Goal: Task Accomplishment & Management: Use online tool/utility

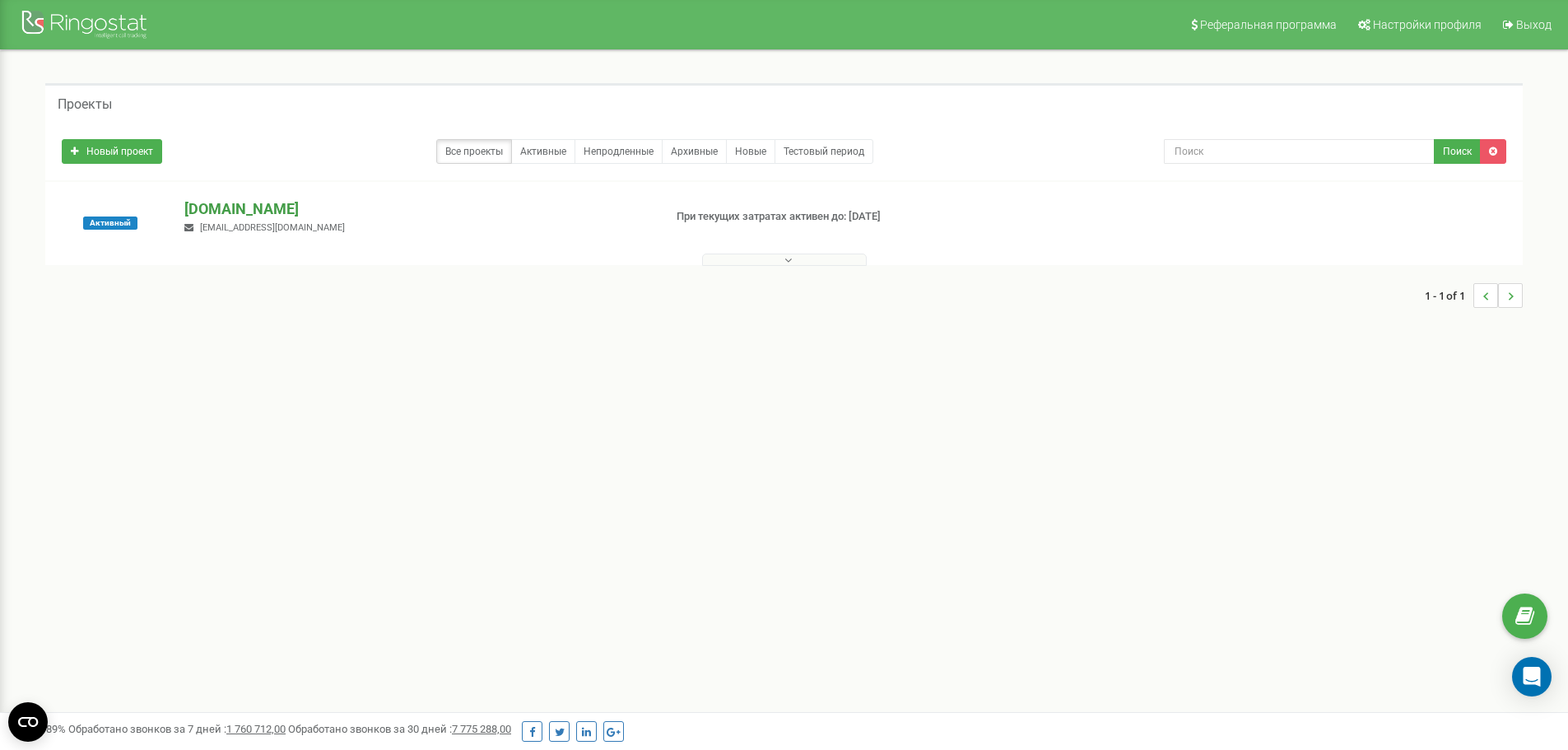
click at [250, 207] on p "[DOMAIN_NAME]" at bounding box center [417, 209] width 465 height 22
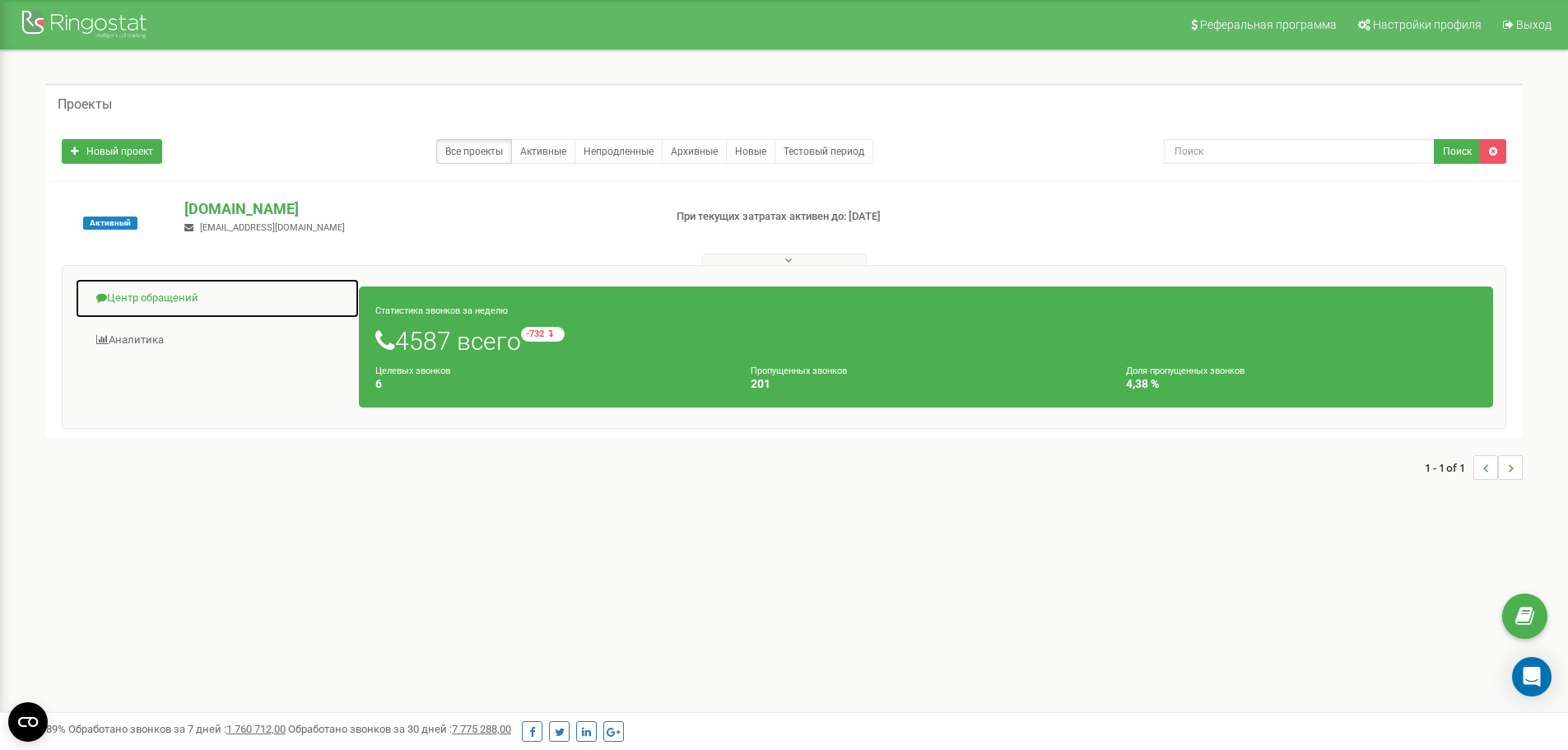
click at [169, 299] on link "Центр обращений" at bounding box center [217, 299] width 285 height 41
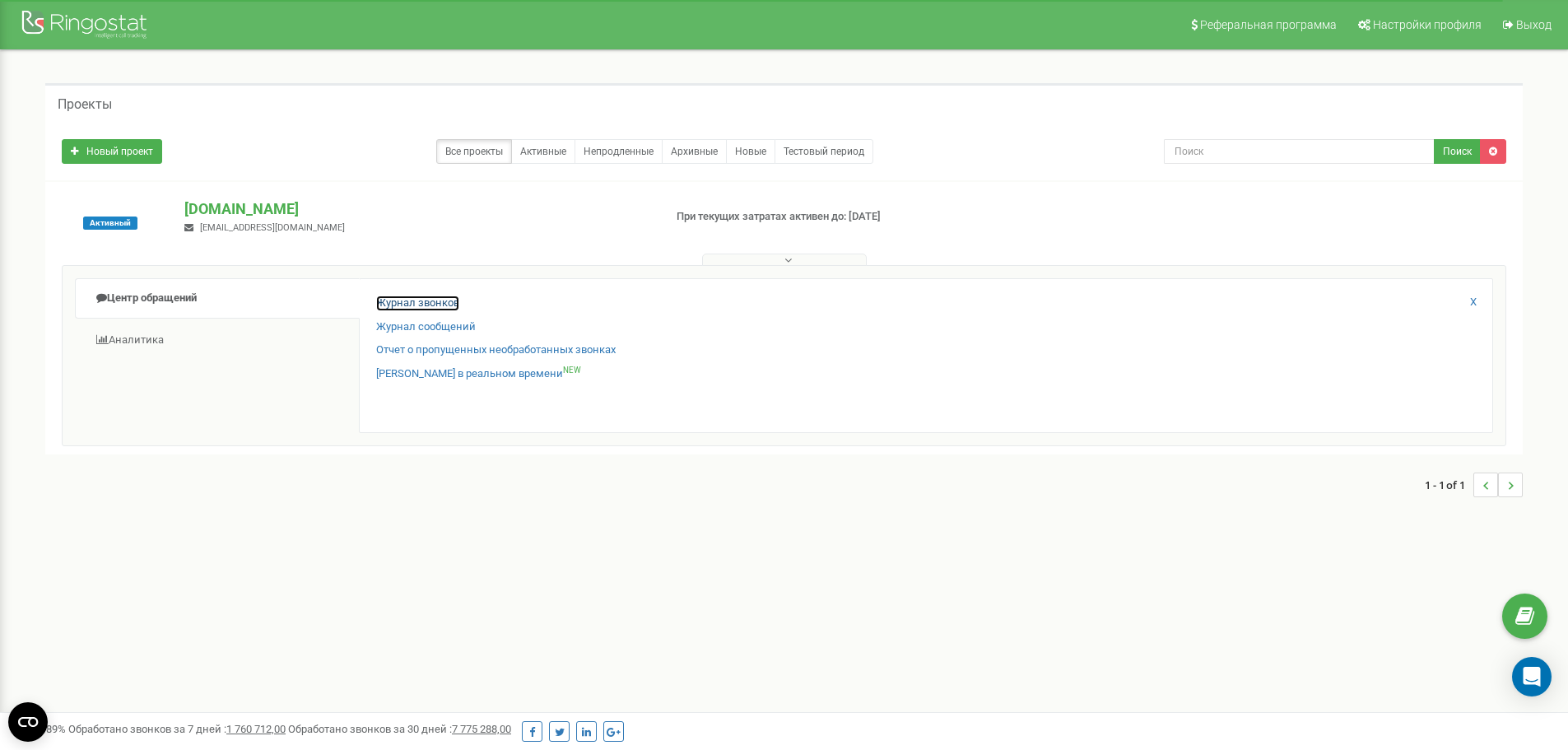
click at [408, 301] on link "Журнал звонков" at bounding box center [418, 303] width 83 height 15
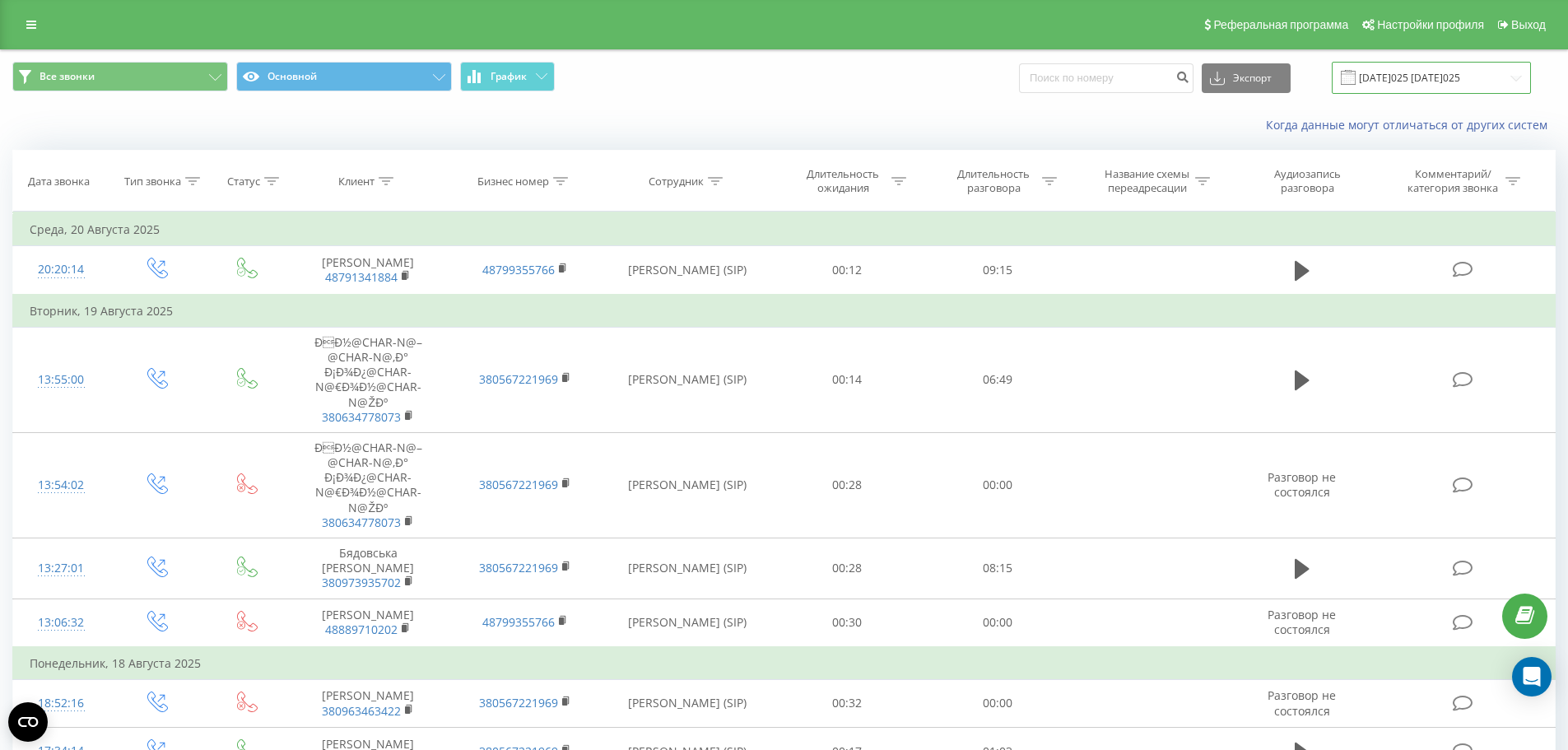
click at [1401, 73] on input "[DATE]025 [DATE]025" at bounding box center [1431, 78] width 199 height 33
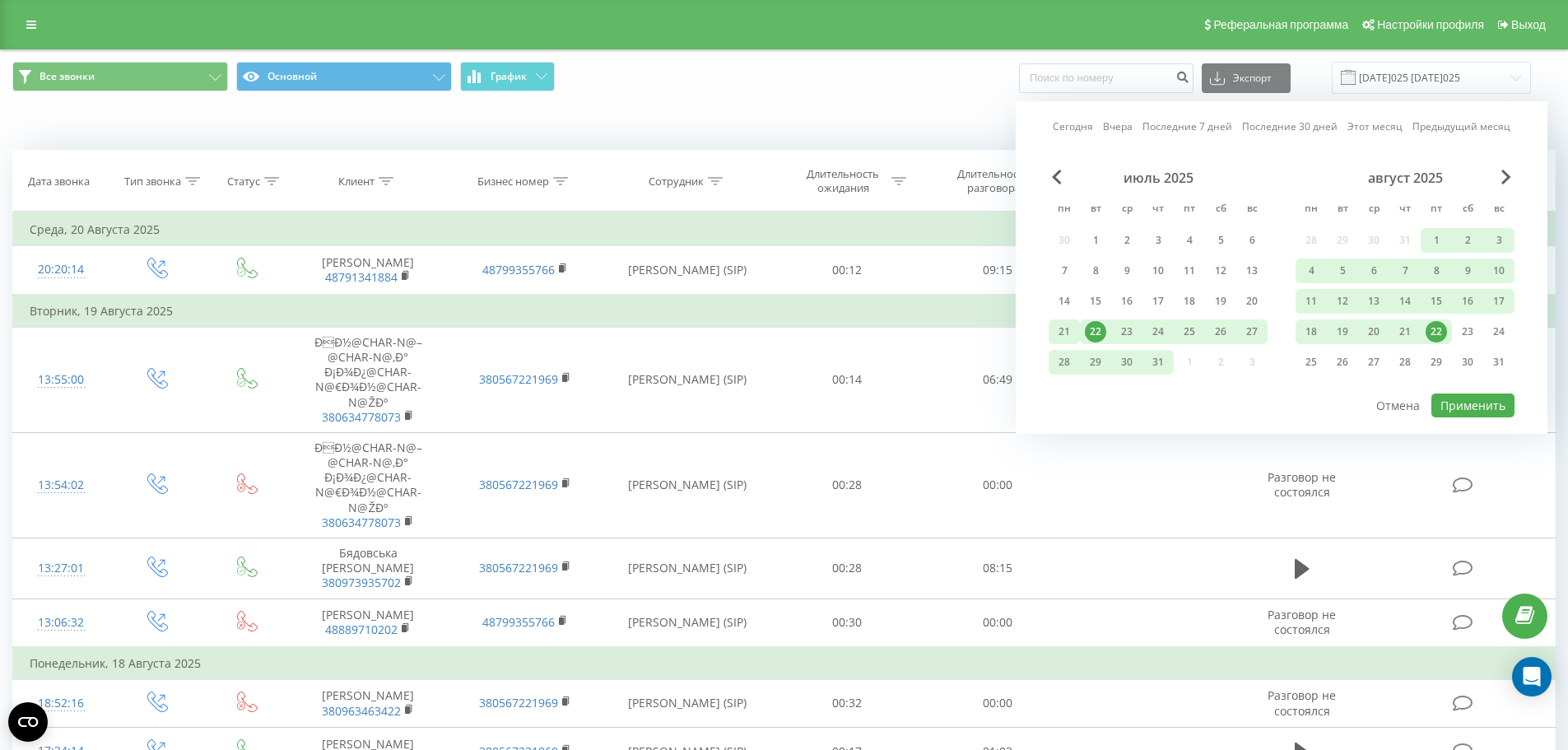
click at [1056, 329] on div "21" at bounding box center [1064, 332] width 22 height 22
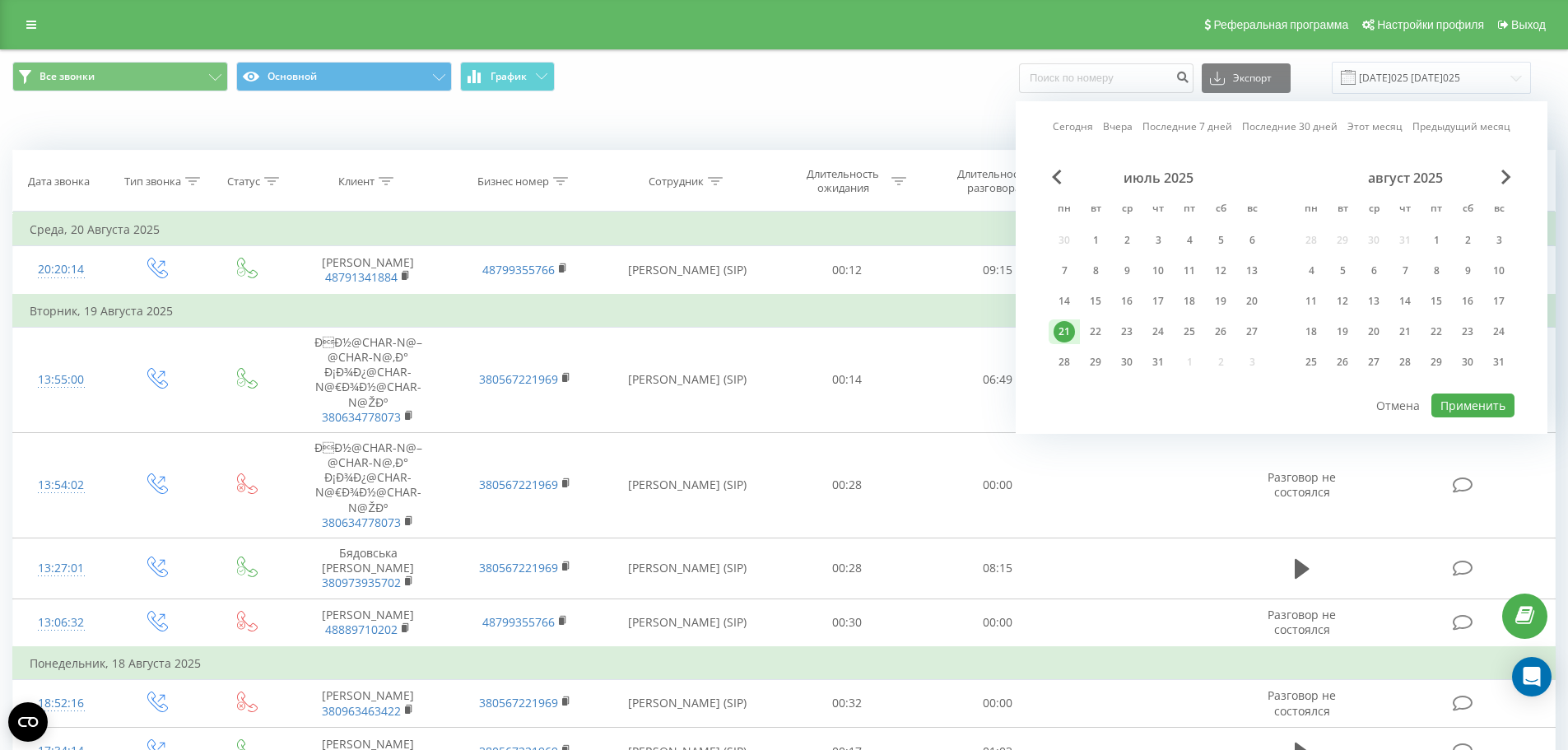
click at [1254, 361] on div "июль 2025 пн вт ср чт пт сб вс 30 1 2 3 4 5 6 7 8 9 10 11 12 13 14 15 16 17 18 …" at bounding box center [1158, 275] width 219 height 211
click at [1249, 364] on div "июль 2025 пн вт ср чт пт сб вс 30 1 2 3 4 5 6 7 8 9 10 11 12 13 14 15 16 17 18 …" at bounding box center [1158, 275] width 219 height 211
click at [1167, 364] on div "31" at bounding box center [1158, 363] width 22 height 22
click at [1450, 405] on button "Применить" at bounding box center [1473, 405] width 83 height 24
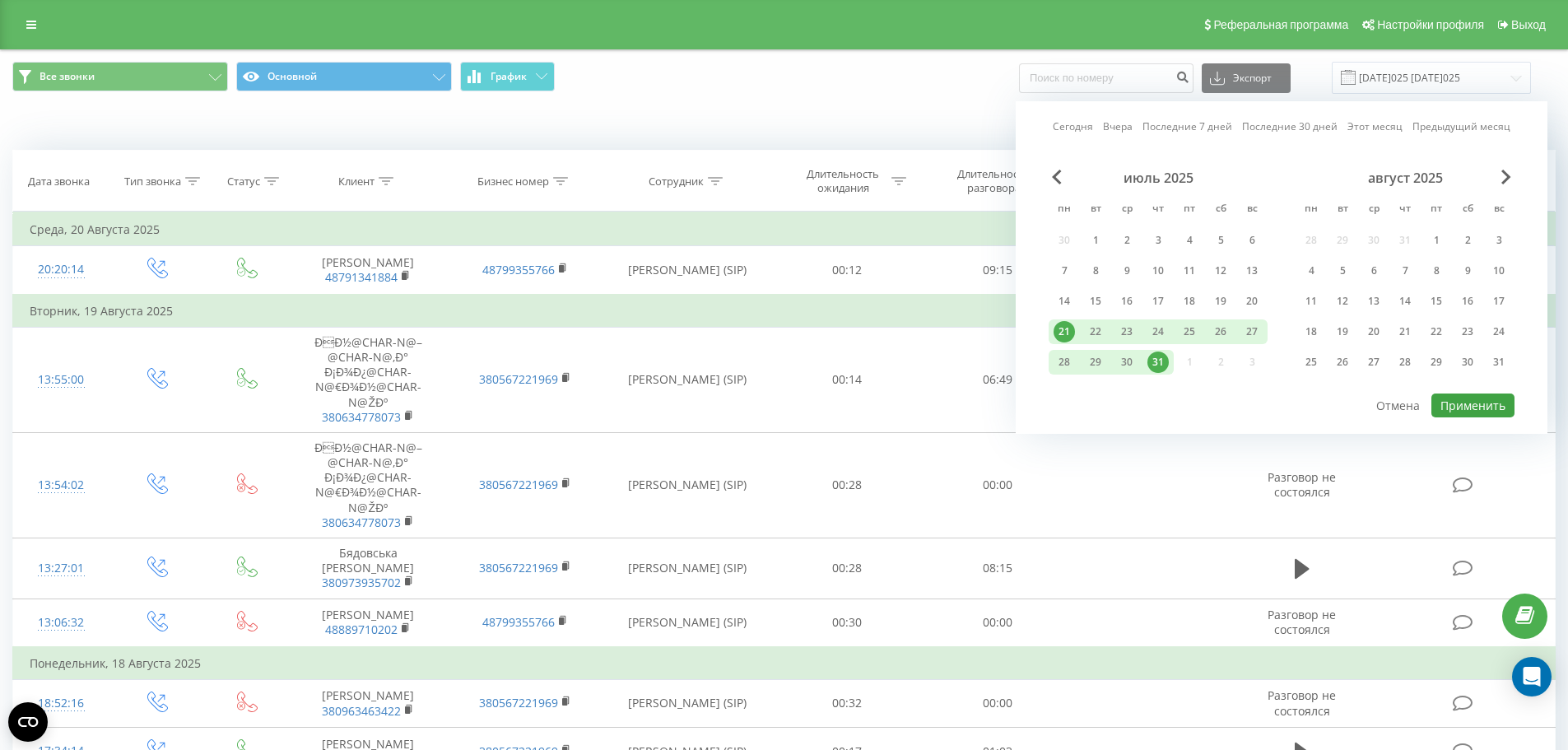
type input "[DATE]025 [DATE]025"
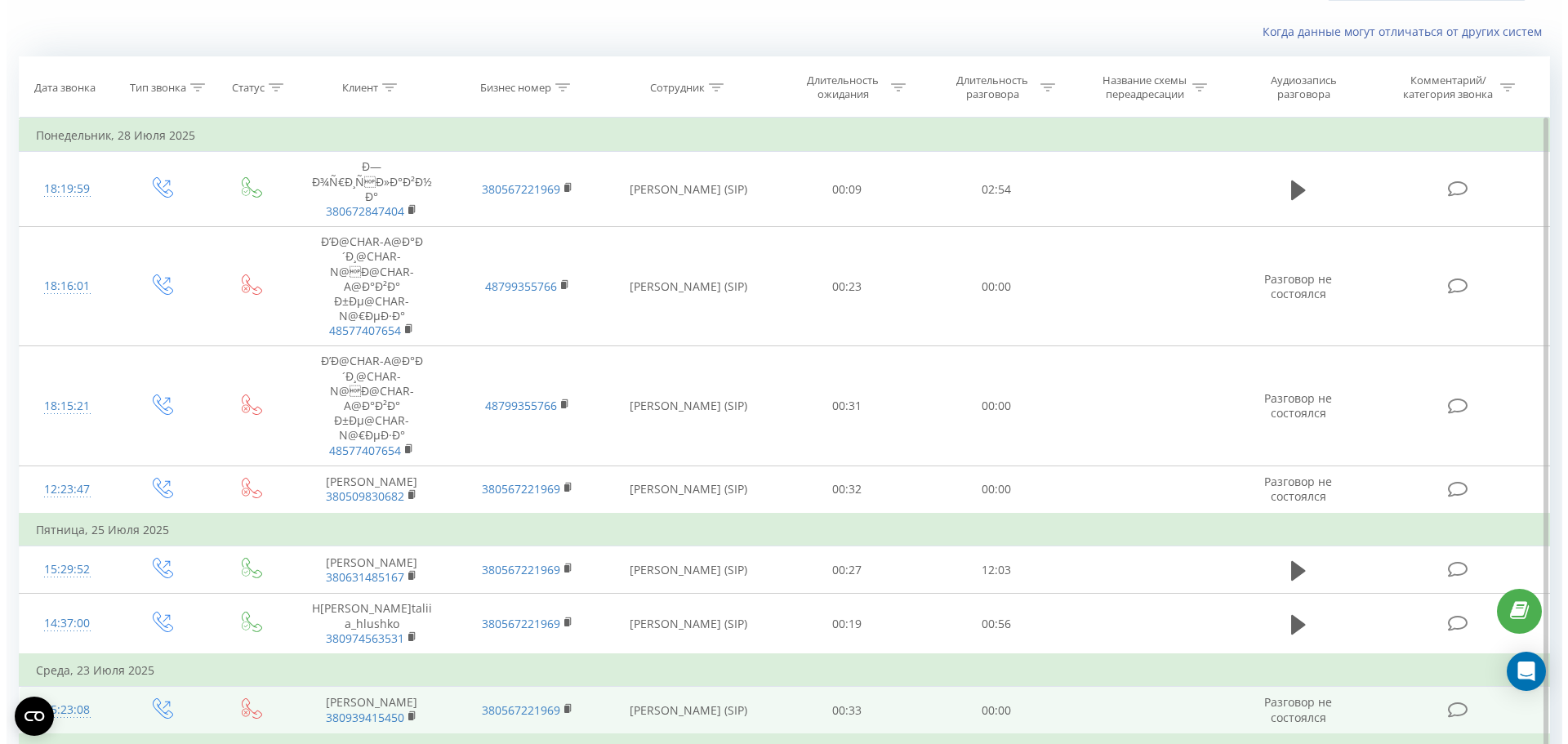
scroll to position [86, 0]
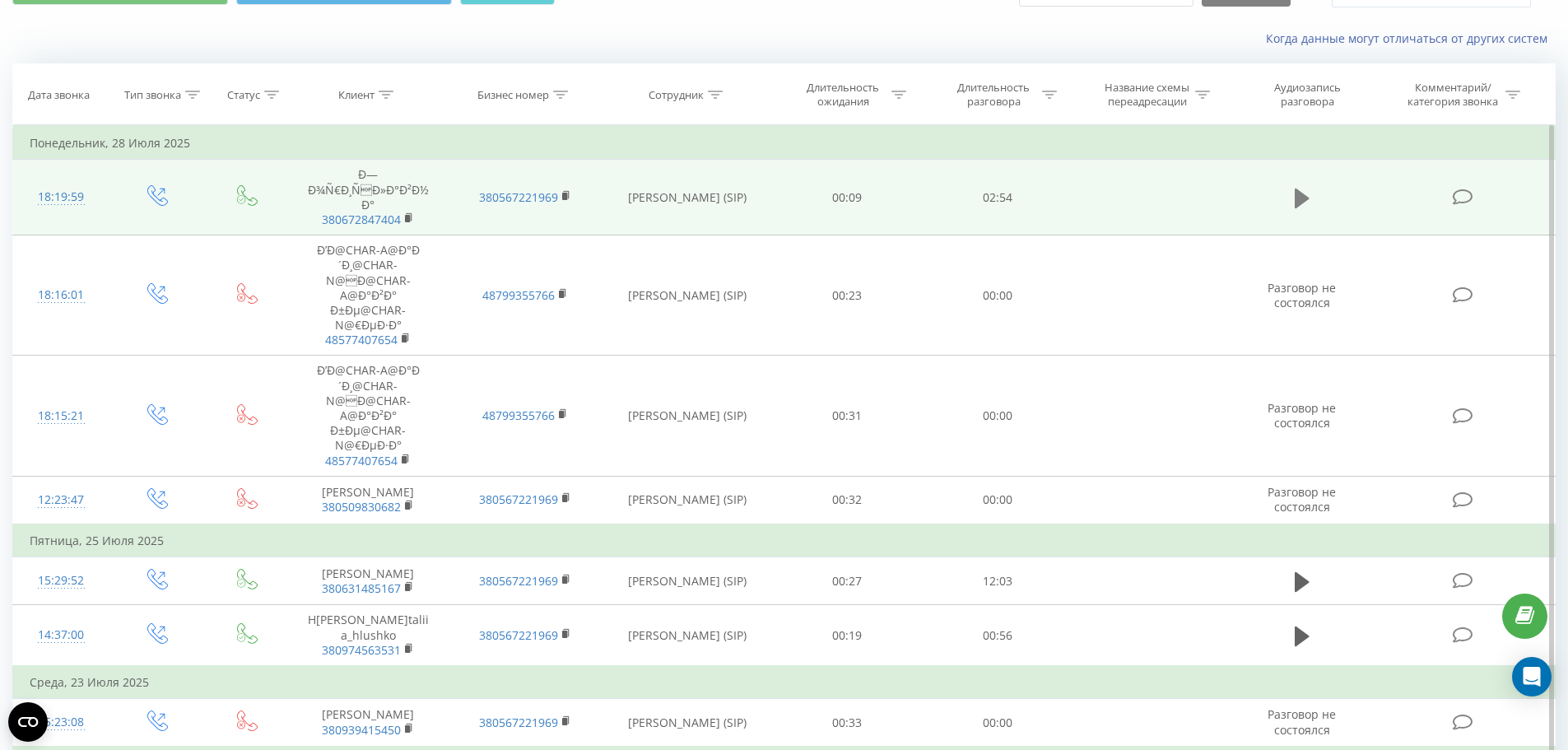
click at [1304, 203] on icon at bounding box center [1302, 198] width 14 height 23
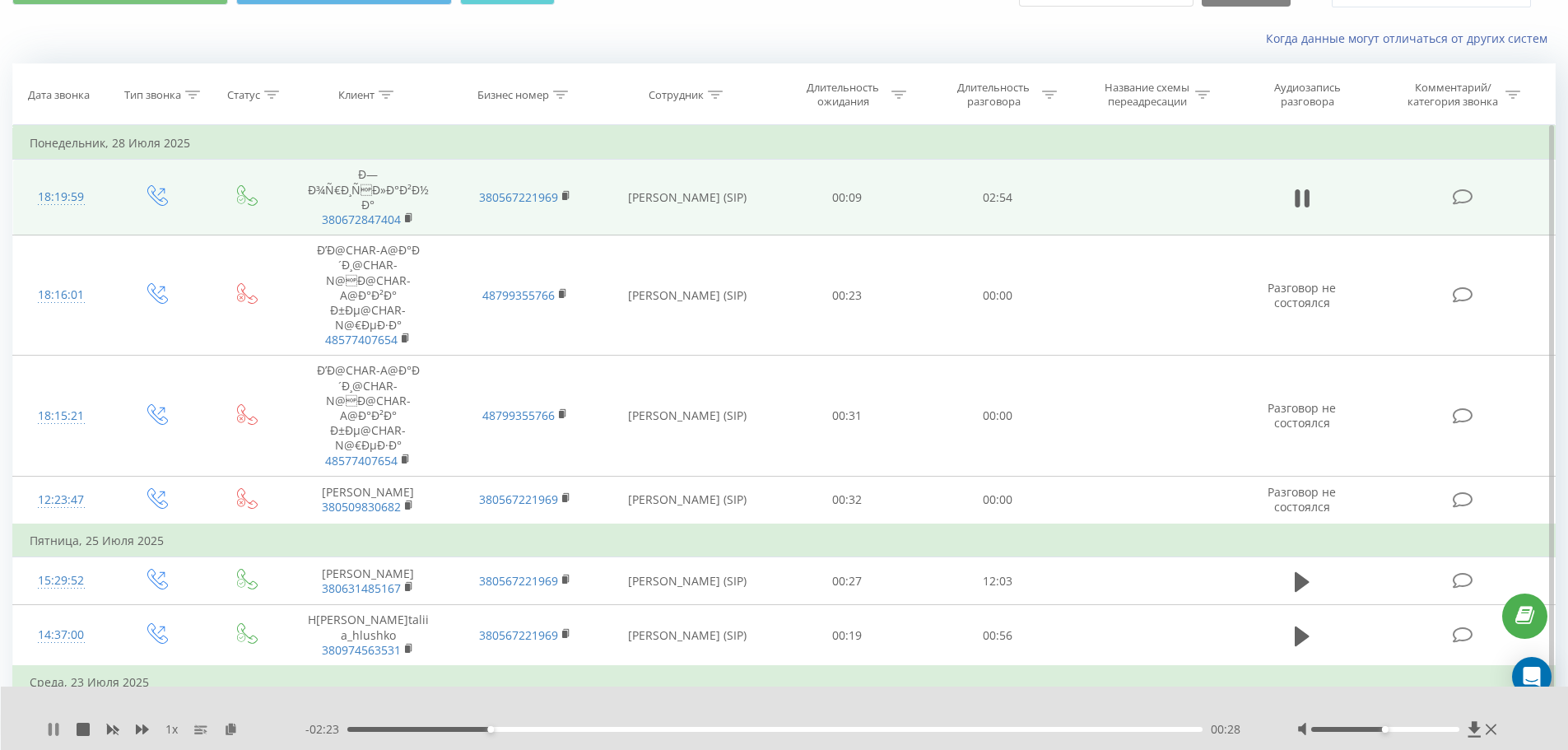
click at [56, 726] on icon at bounding box center [57, 729] width 4 height 14
click at [63, 196] on div "18:19:59" at bounding box center [61, 197] width 63 height 33
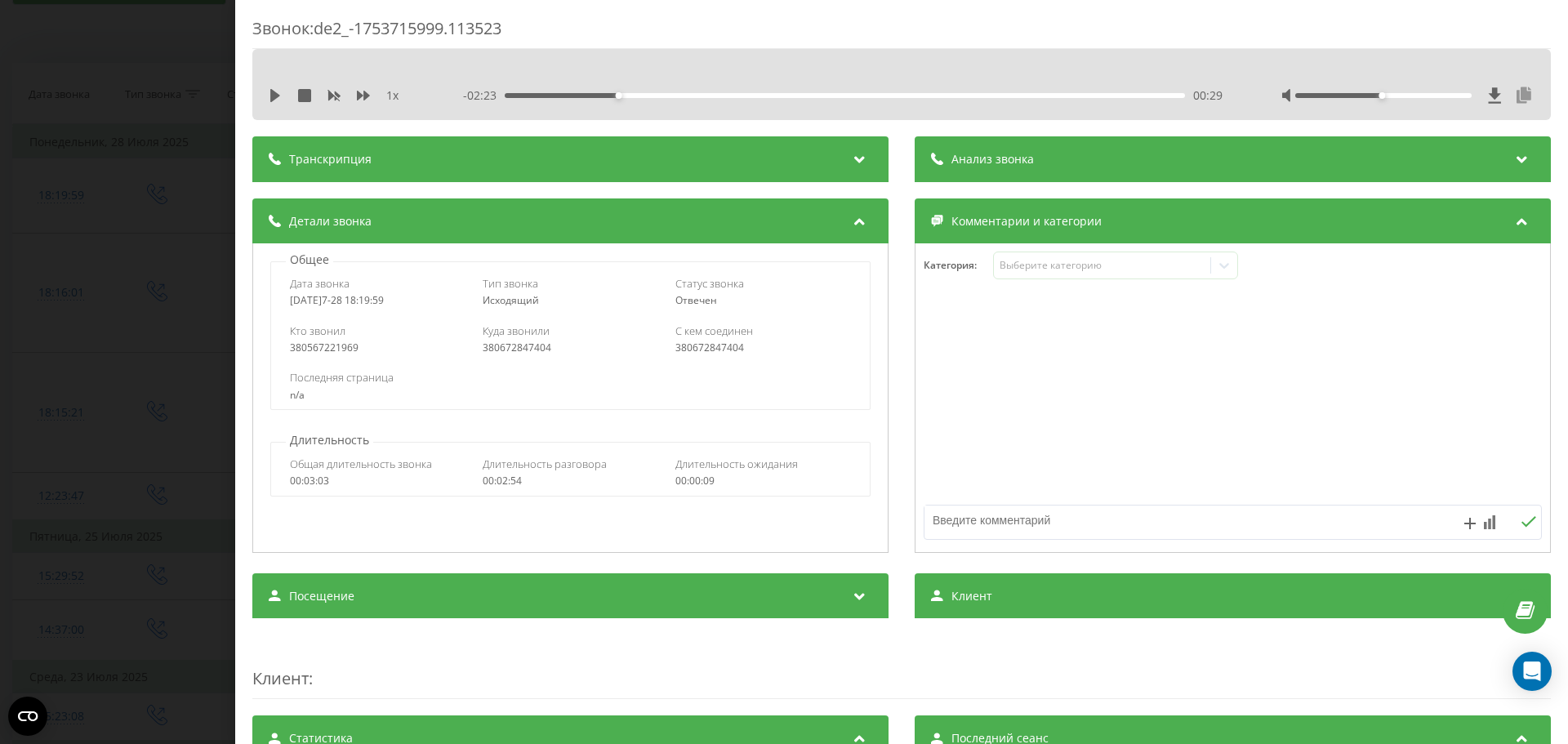
click at [1514, 92] on icon at bounding box center [1524, 95] width 20 height 16
